Goal: Task Accomplishment & Management: Complete application form

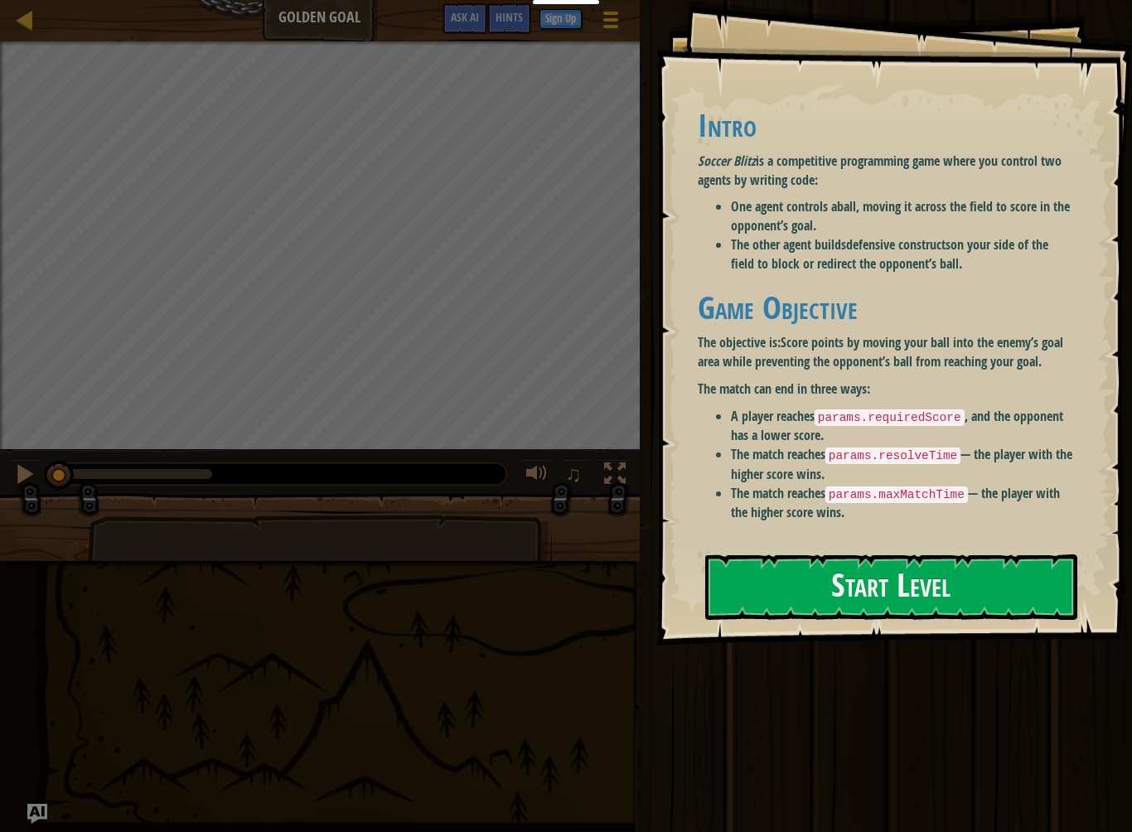
click at [848, 612] on button "Start Level" at bounding box center [891, 586] width 372 height 65
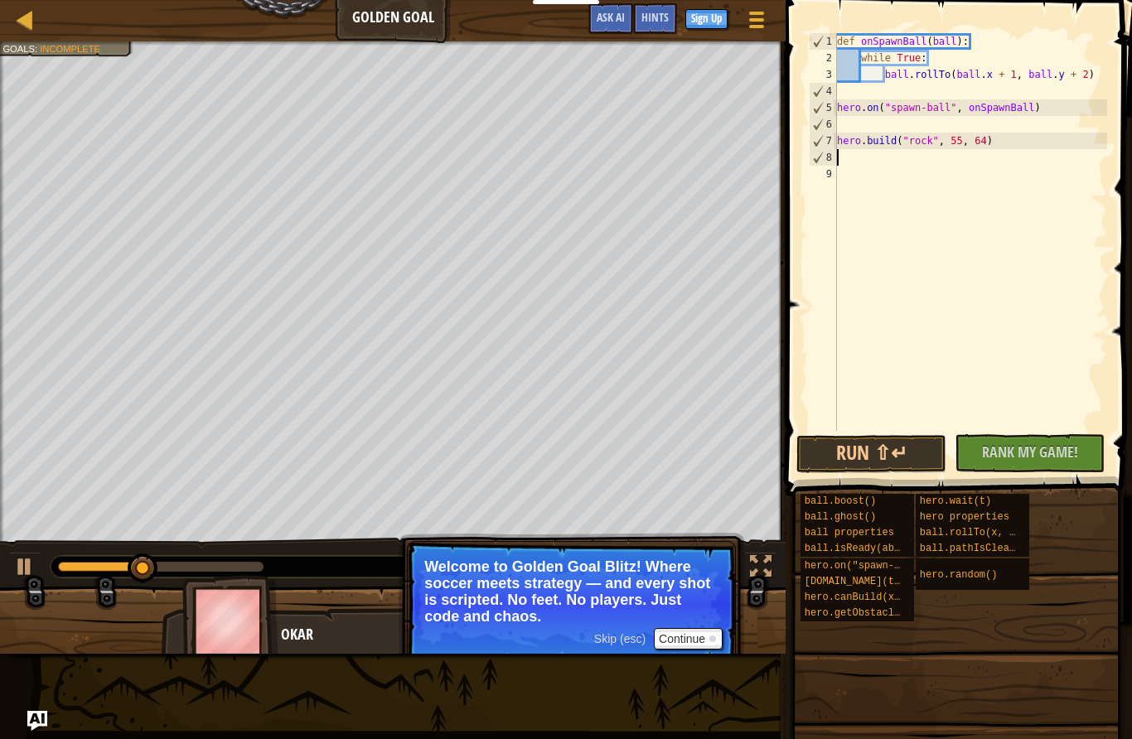
click at [847, 465] on button "Run ⇧↵" at bounding box center [871, 454] width 150 height 38
click at [690, 638] on button "Continue" at bounding box center [688, 639] width 69 height 22
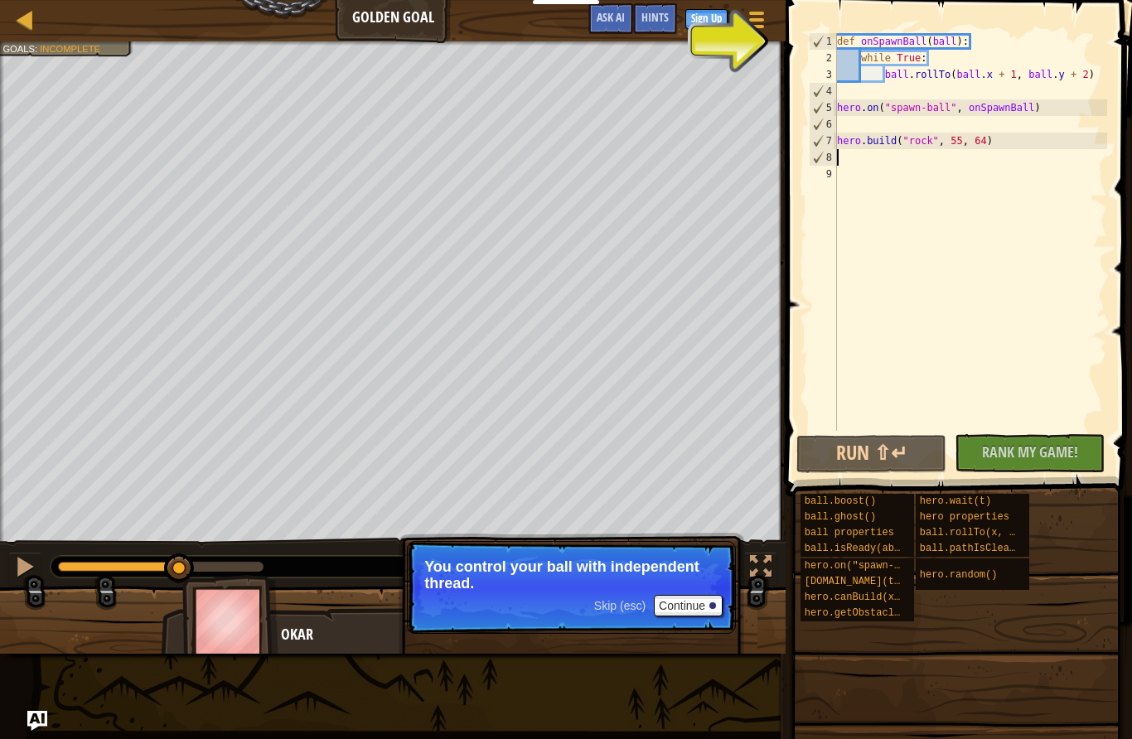
click at [680, 608] on button "Continue" at bounding box center [688, 606] width 69 height 22
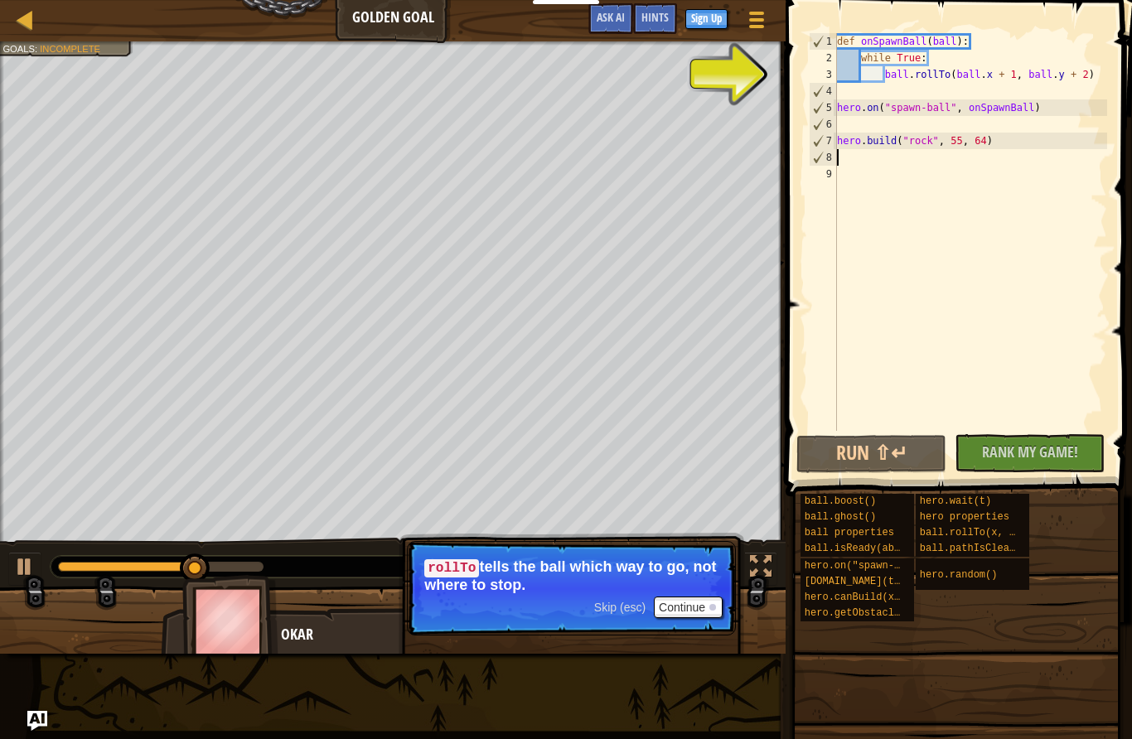
click at [655, 603] on button "Continue" at bounding box center [688, 608] width 69 height 22
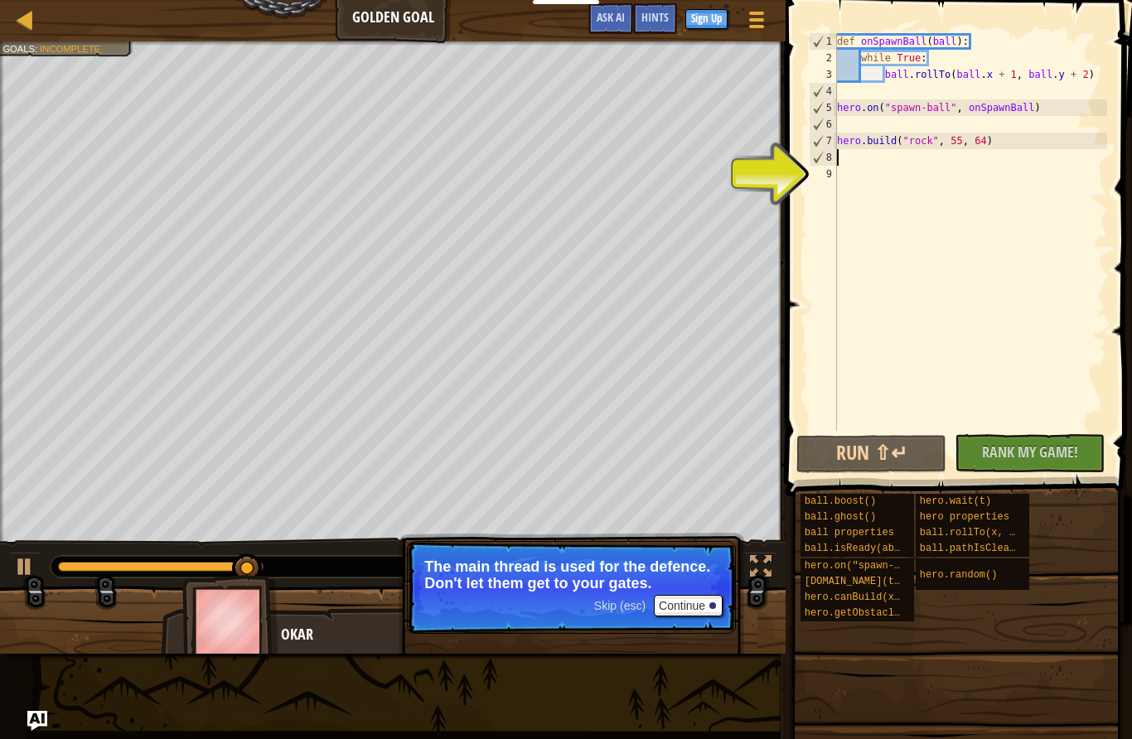
click at [667, 604] on button "Continue" at bounding box center [688, 606] width 69 height 22
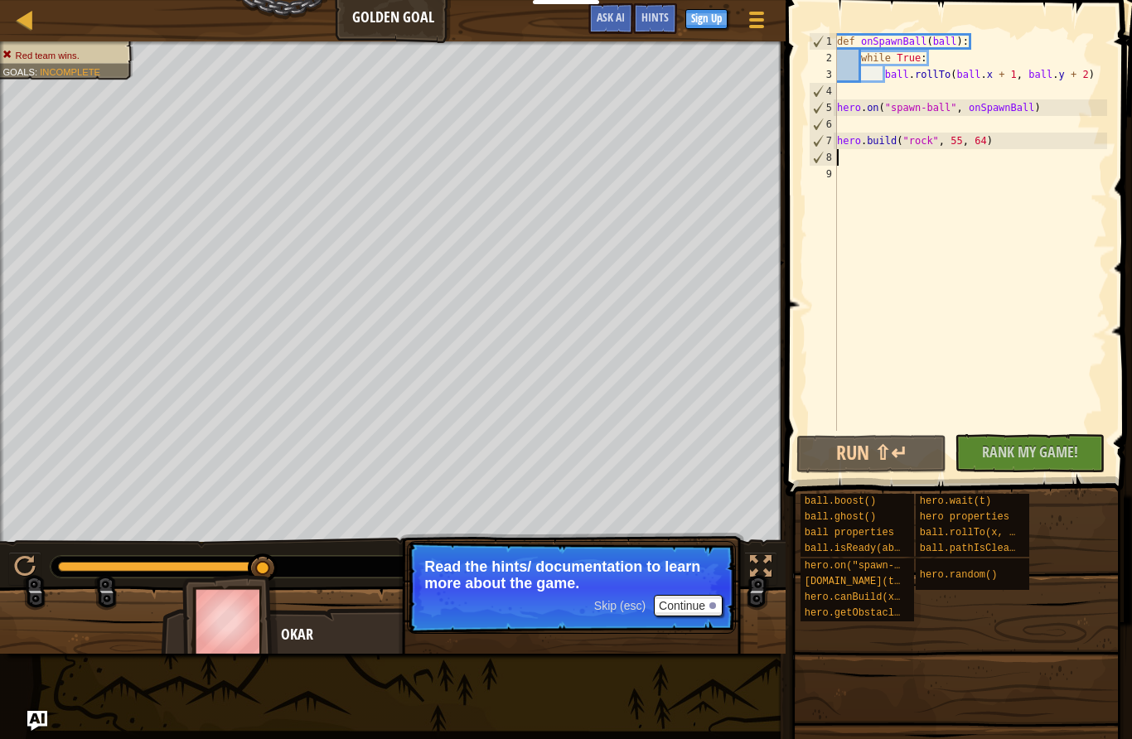
click at [659, 26] on div "Hints" at bounding box center [655, 18] width 44 height 31
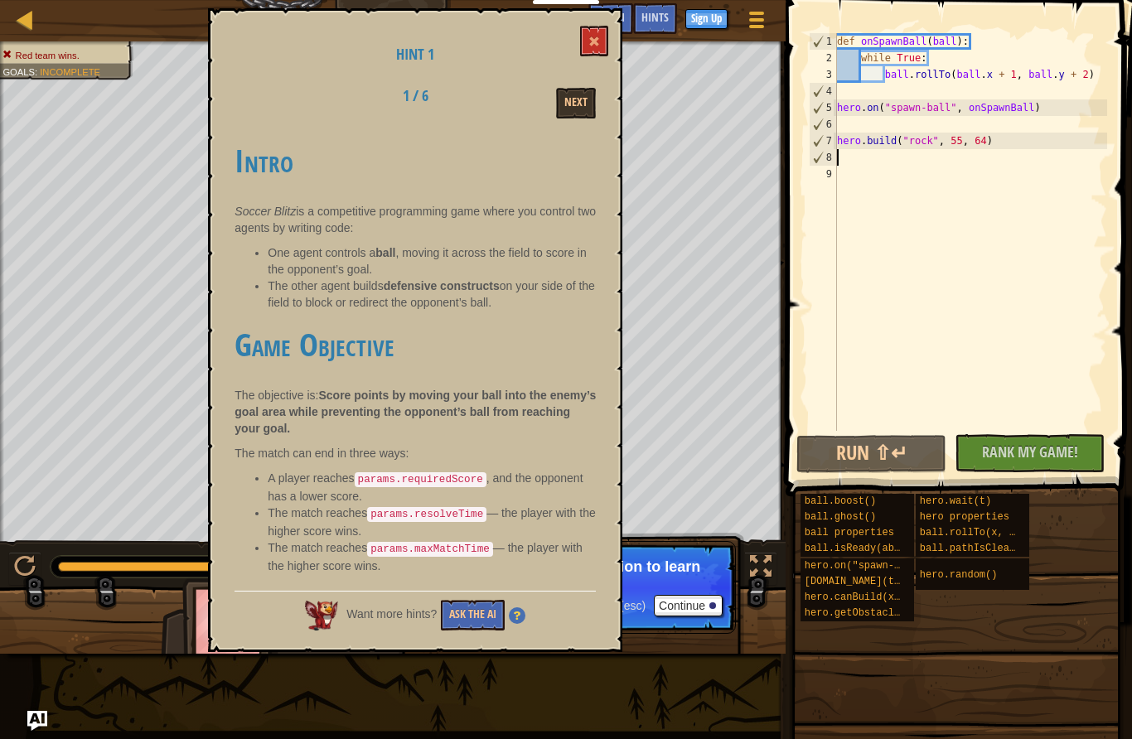
click at [598, 50] on button at bounding box center [594, 41] width 28 height 31
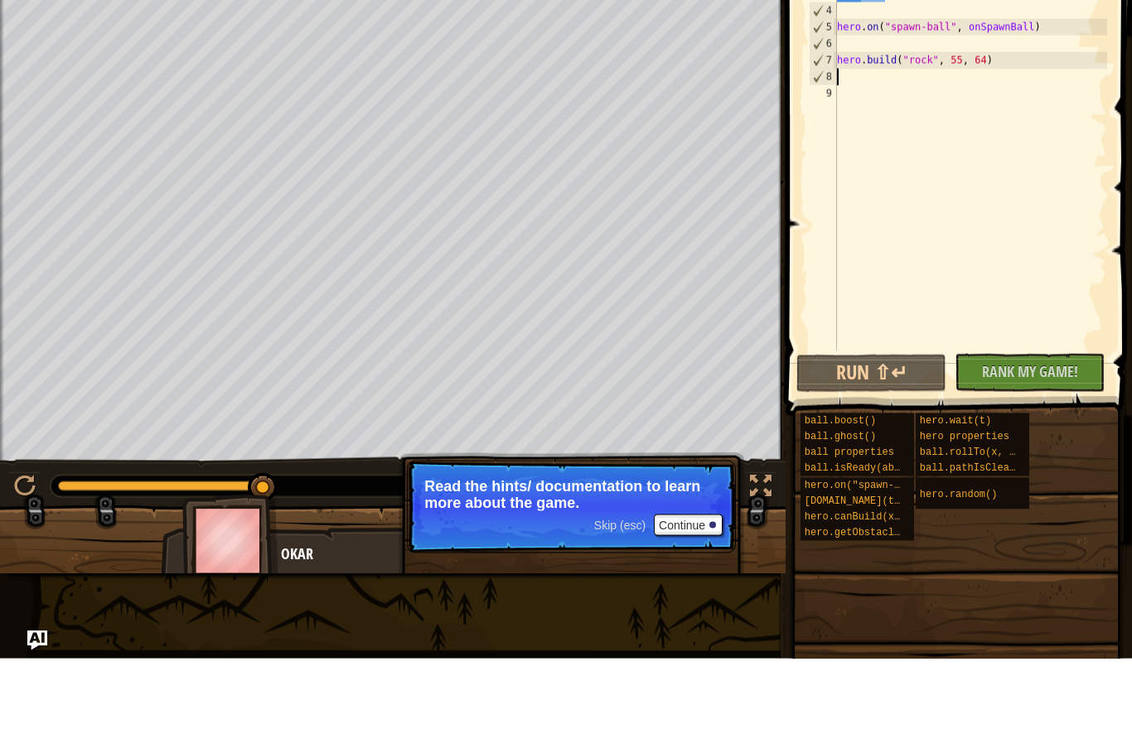
click at [687, 595] on button "Continue" at bounding box center [688, 606] width 69 height 22
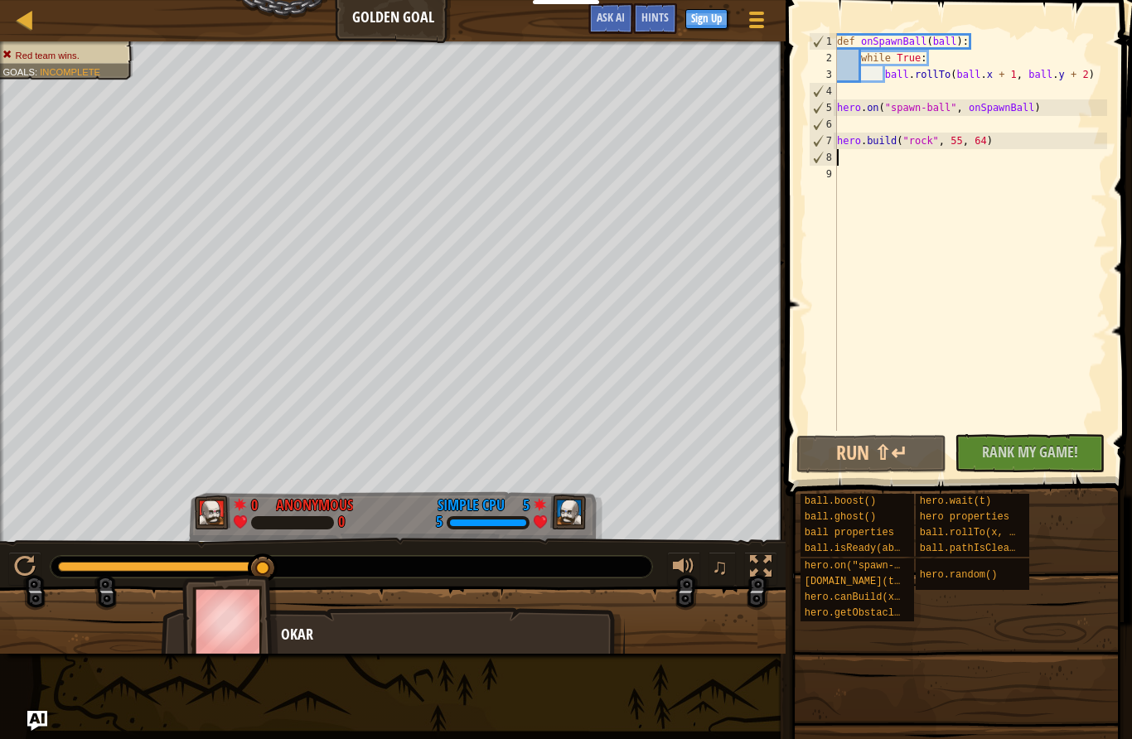
click at [254, 510] on div "0" at bounding box center [259, 502] width 17 height 15
click at [264, 517] on div at bounding box center [292, 522] width 83 height 13
click at [253, 510] on div "0" at bounding box center [259, 502] width 17 height 15
click at [19, 27] on div at bounding box center [25, 19] width 21 height 21
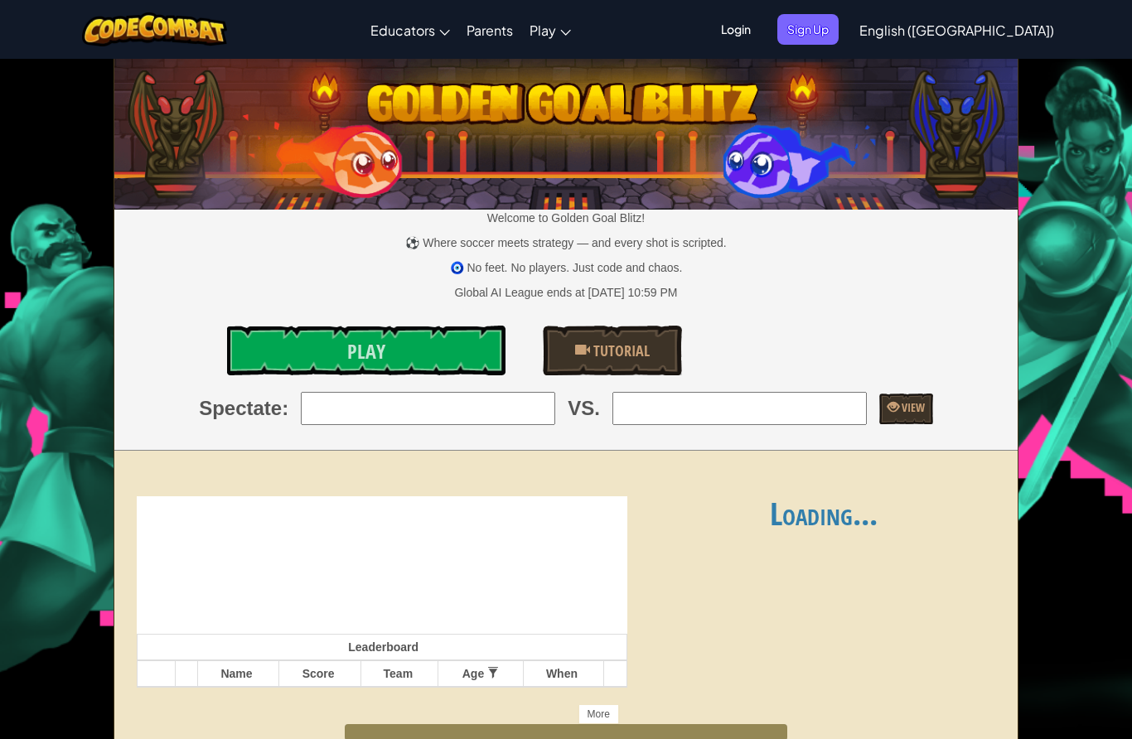
click at [27, 22] on div "Toggle navigation Educators Create Free Account School & District Solutions Tea…" at bounding box center [566, 29] width 1140 height 59
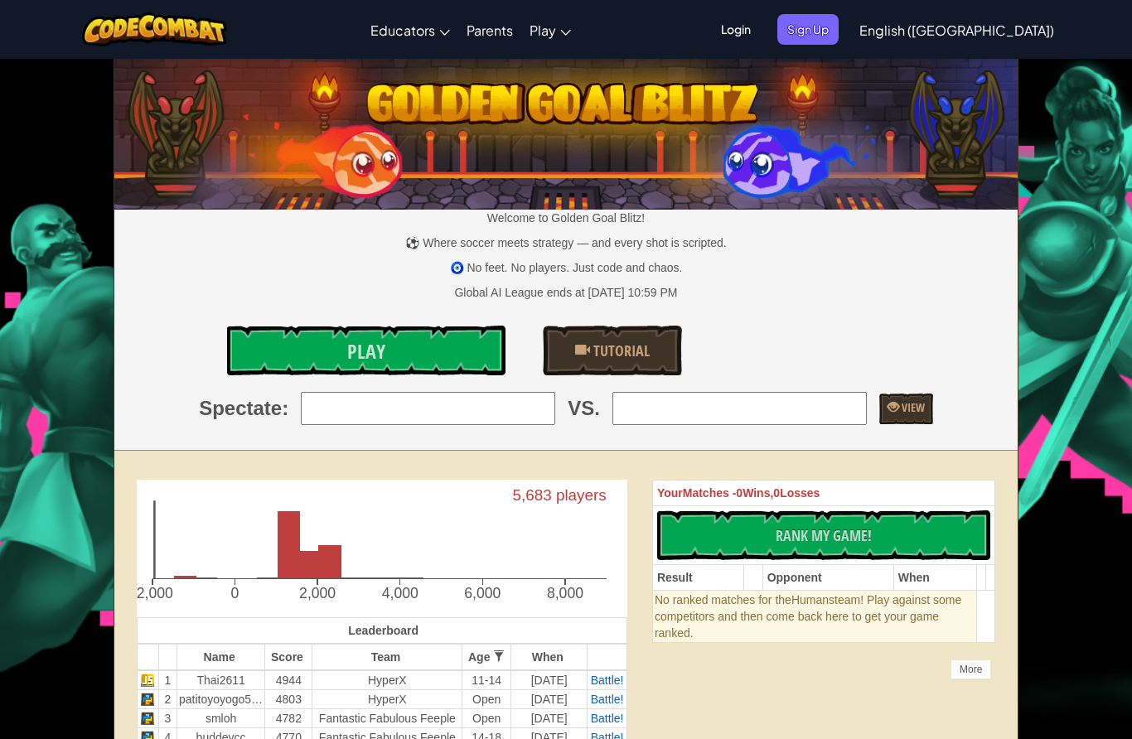
click at [264, 365] on link "Play" at bounding box center [366, 351] width 278 height 50
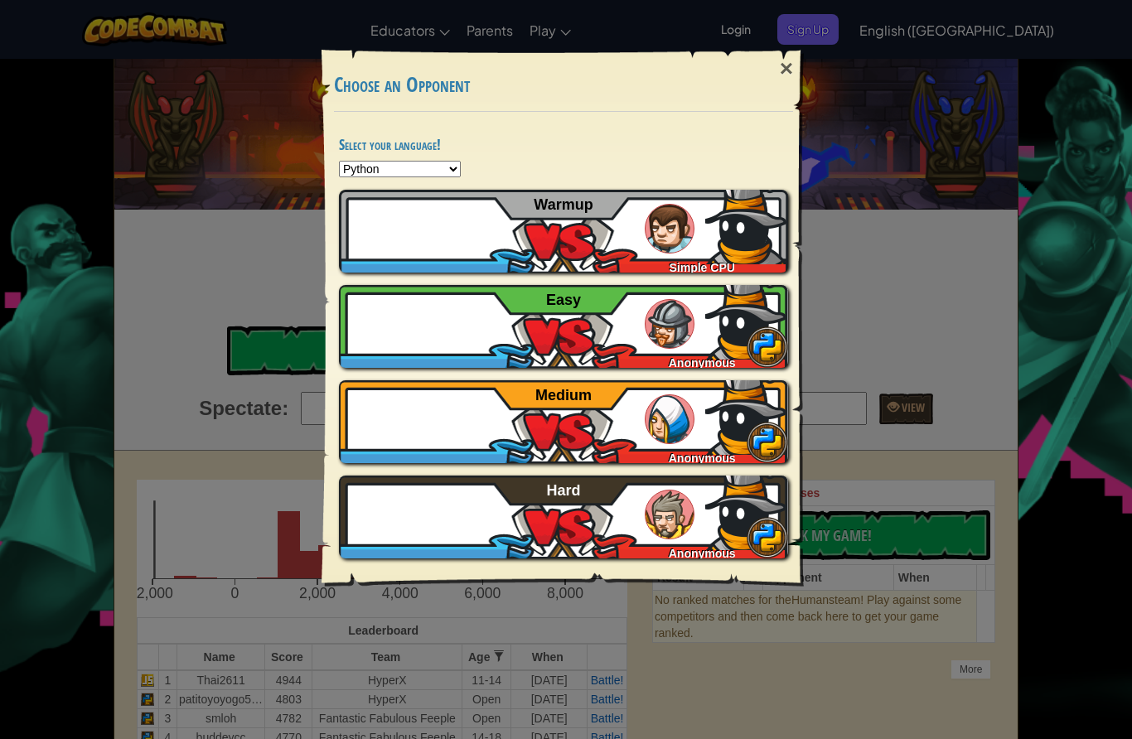
click at [518, 240] on div "Newcomer Simple CPU Warmup" at bounding box center [563, 231] width 449 height 83
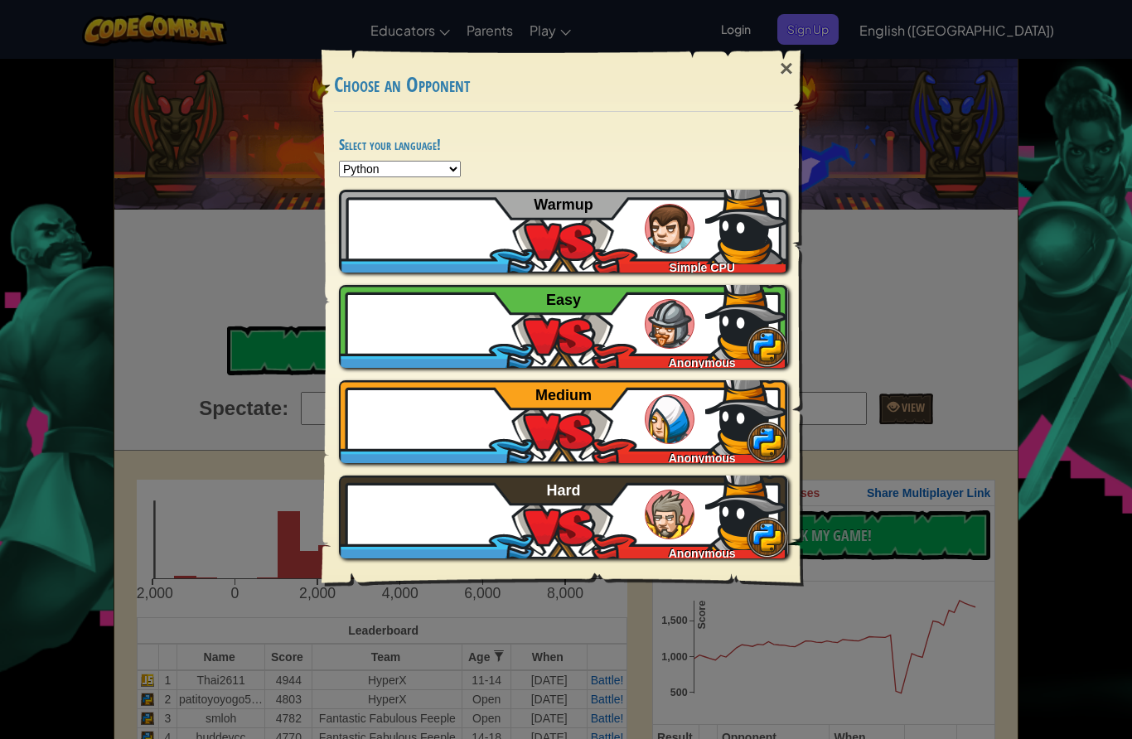
click at [799, 86] on div "×" at bounding box center [786, 69] width 38 height 48
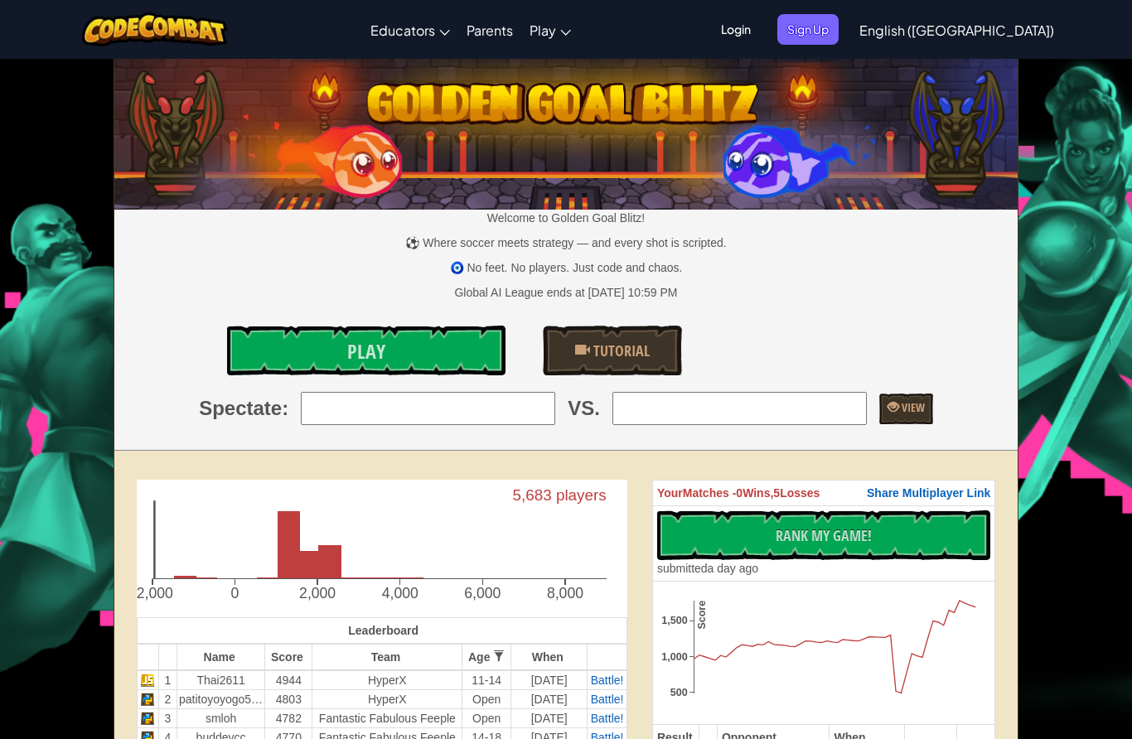
click at [761, 30] on span "Login" at bounding box center [736, 29] width 50 height 31
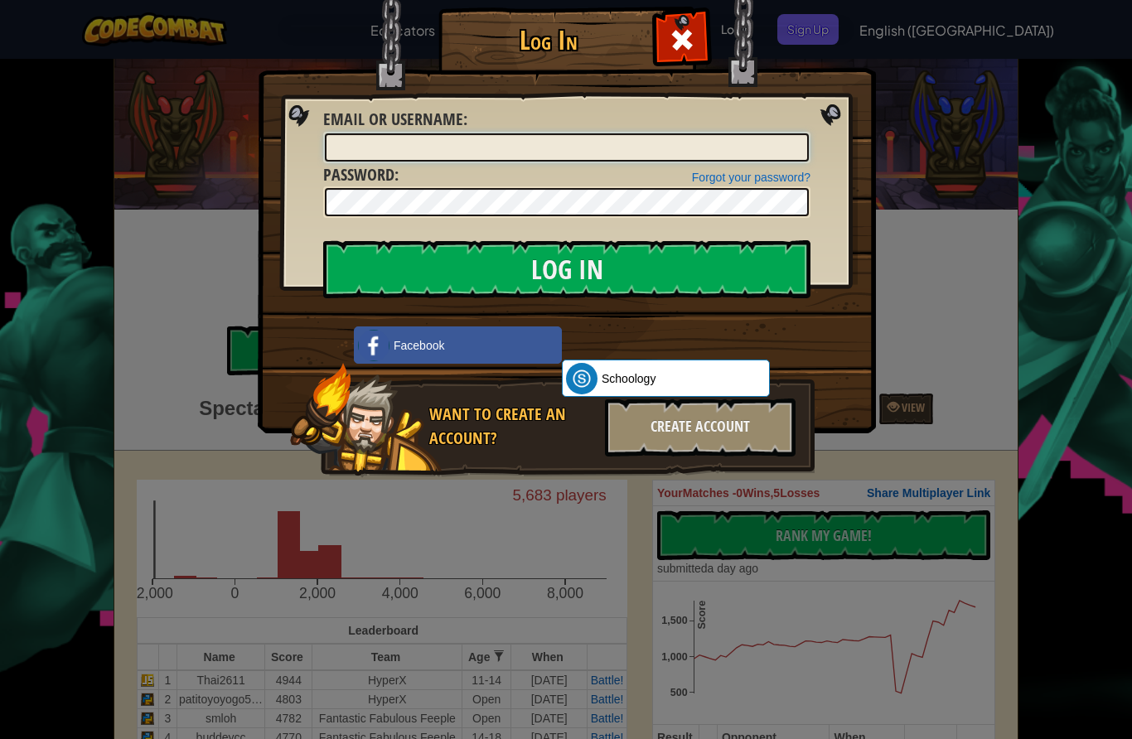
click at [544, 158] on input "Email or Username :" at bounding box center [567, 147] width 484 height 28
type input "."
type input "Jimmy222"
click at [665, 263] on input "Log In" at bounding box center [566, 269] width 487 height 58
